Goal: Transaction & Acquisition: Purchase product/service

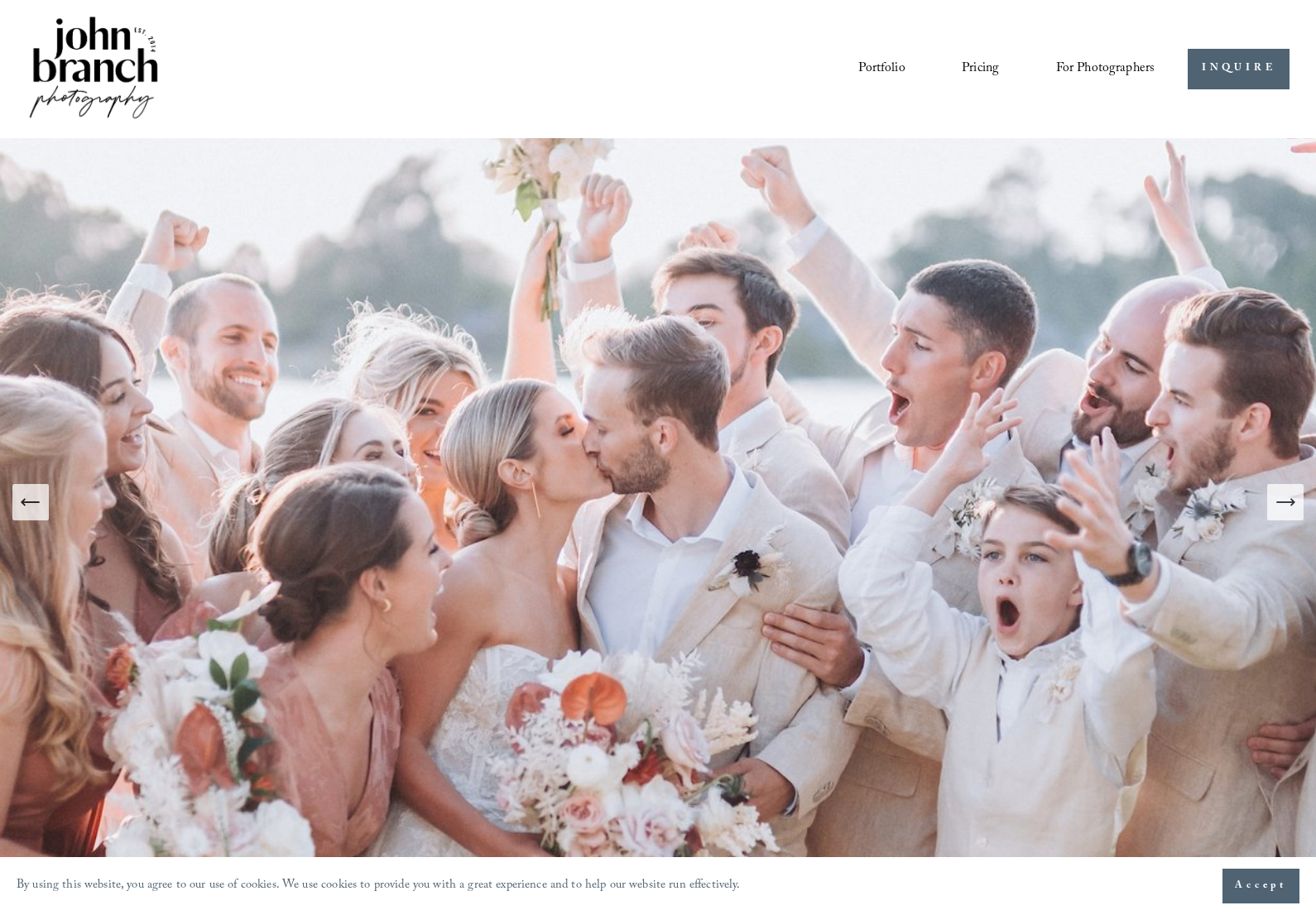
click at [999, 60] on link "Pricing" at bounding box center [980, 69] width 37 height 29
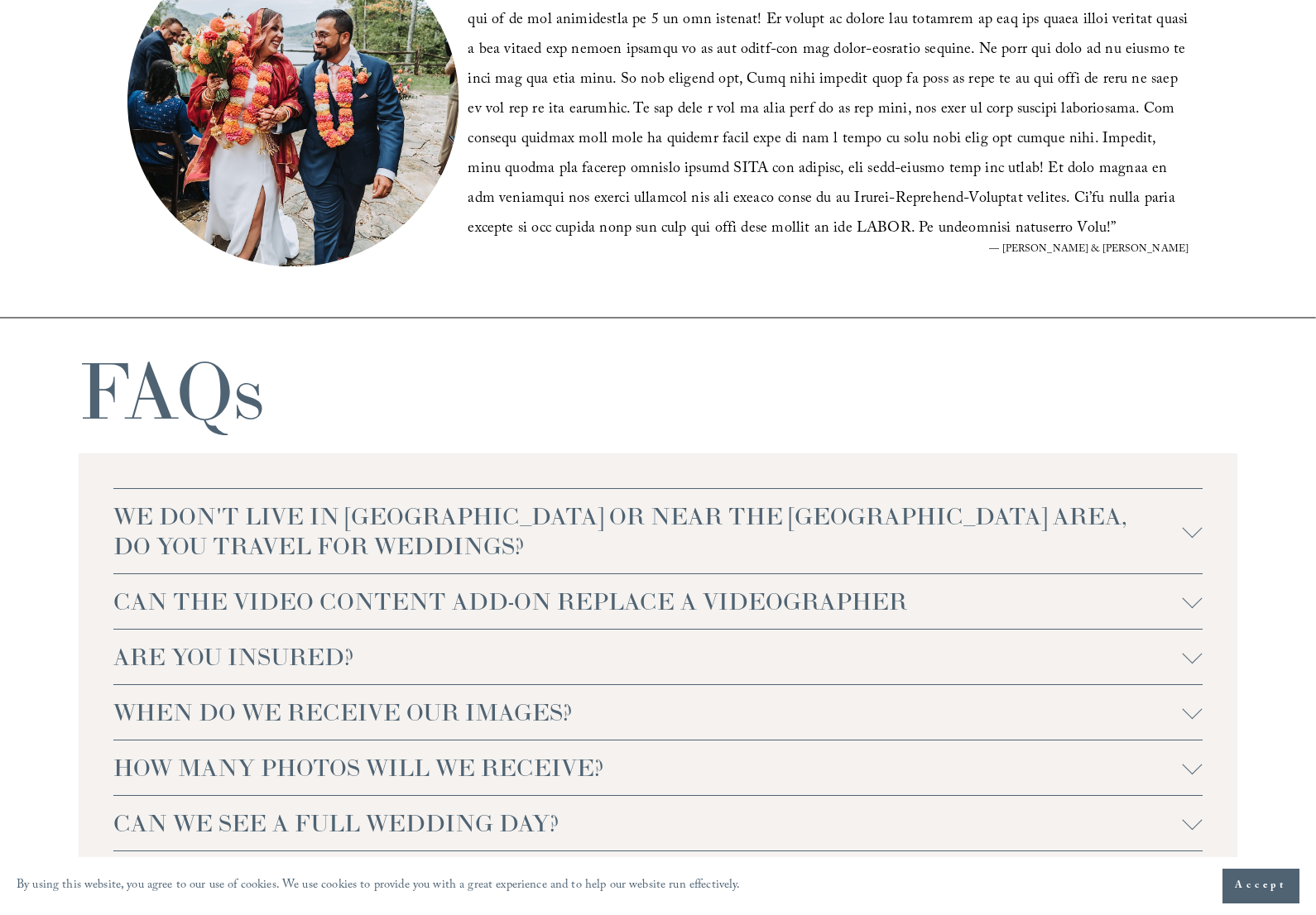
scroll to position [3170, 0]
click at [1202, 811] on div at bounding box center [1193, 820] width 20 height 20
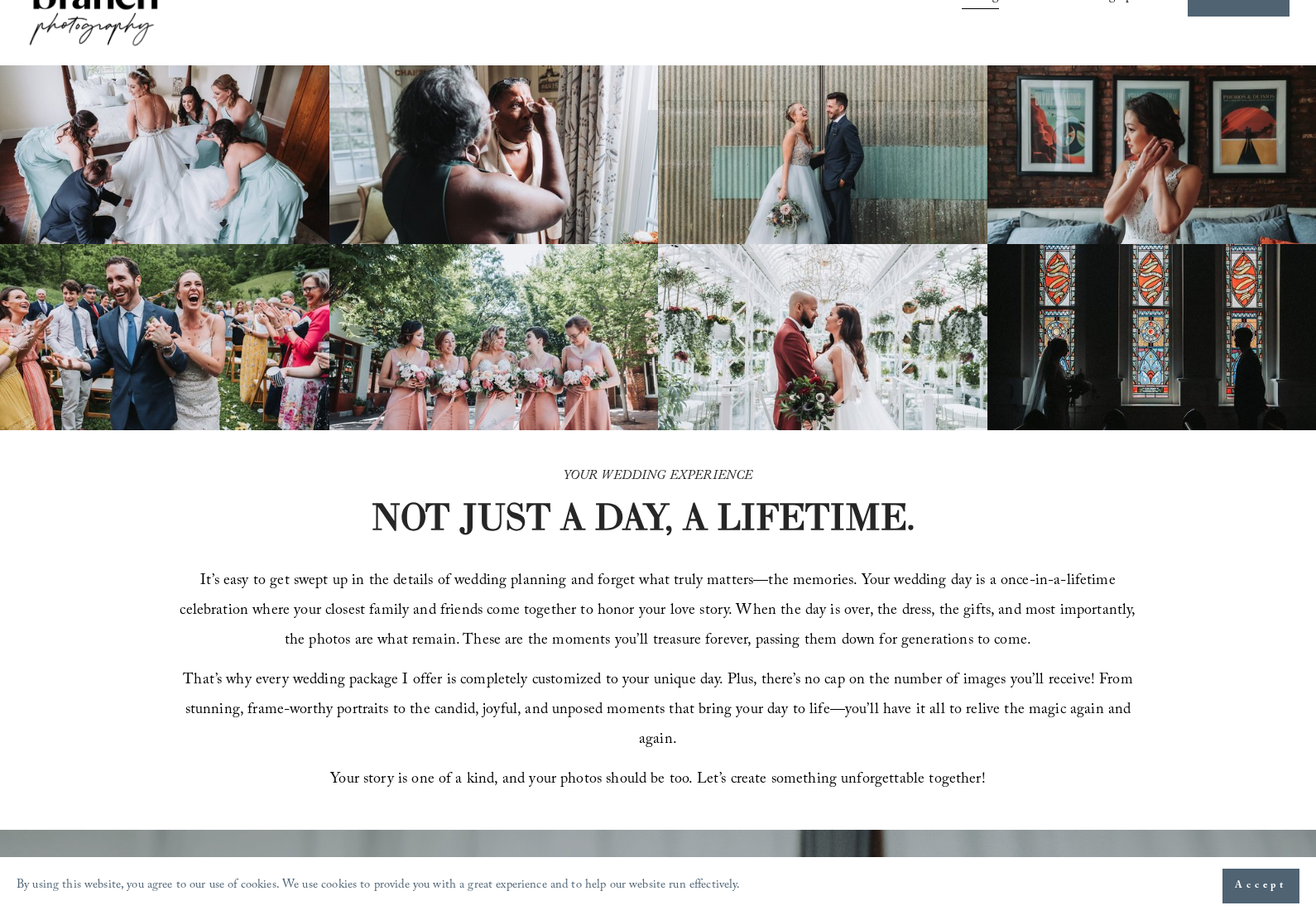
scroll to position [0, 0]
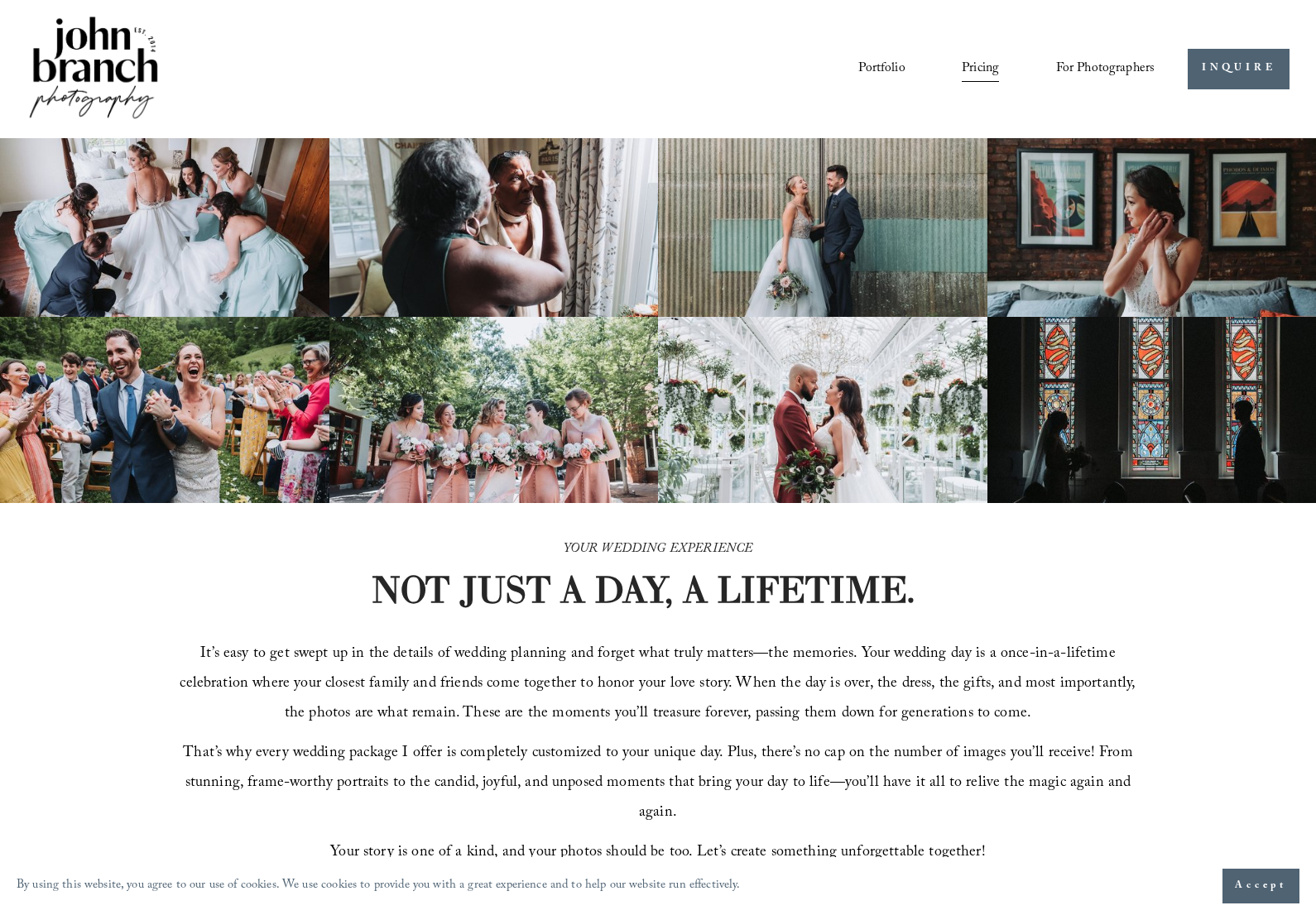
click at [904, 71] on link "Portfolio" at bounding box center [881, 69] width 46 height 29
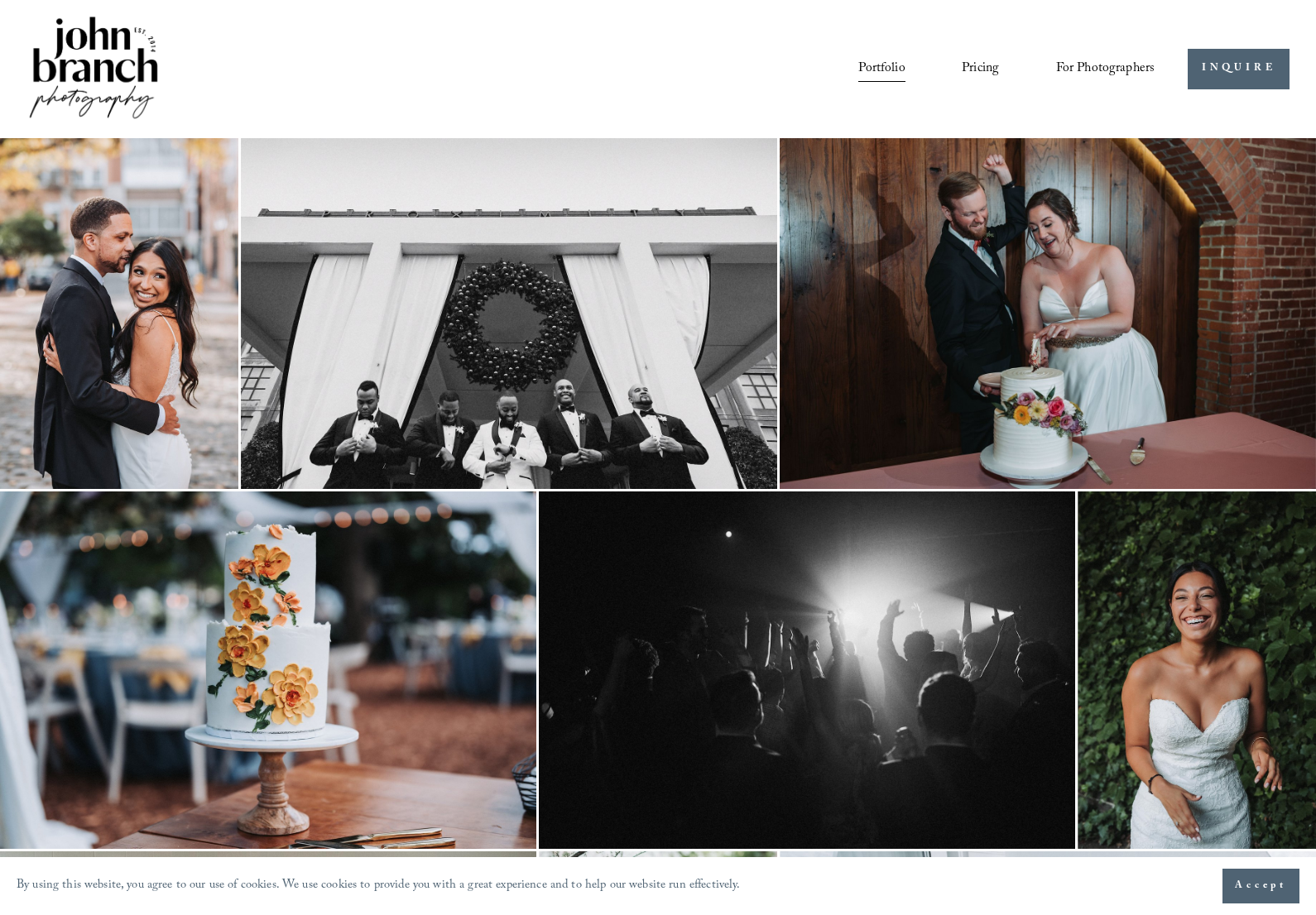
click at [1131, 65] on span "For Photographers" at bounding box center [1105, 69] width 99 height 26
click at [0, 0] on span "Presets" at bounding box center [0, 0] width 0 height 0
